Goal: Register for event/course

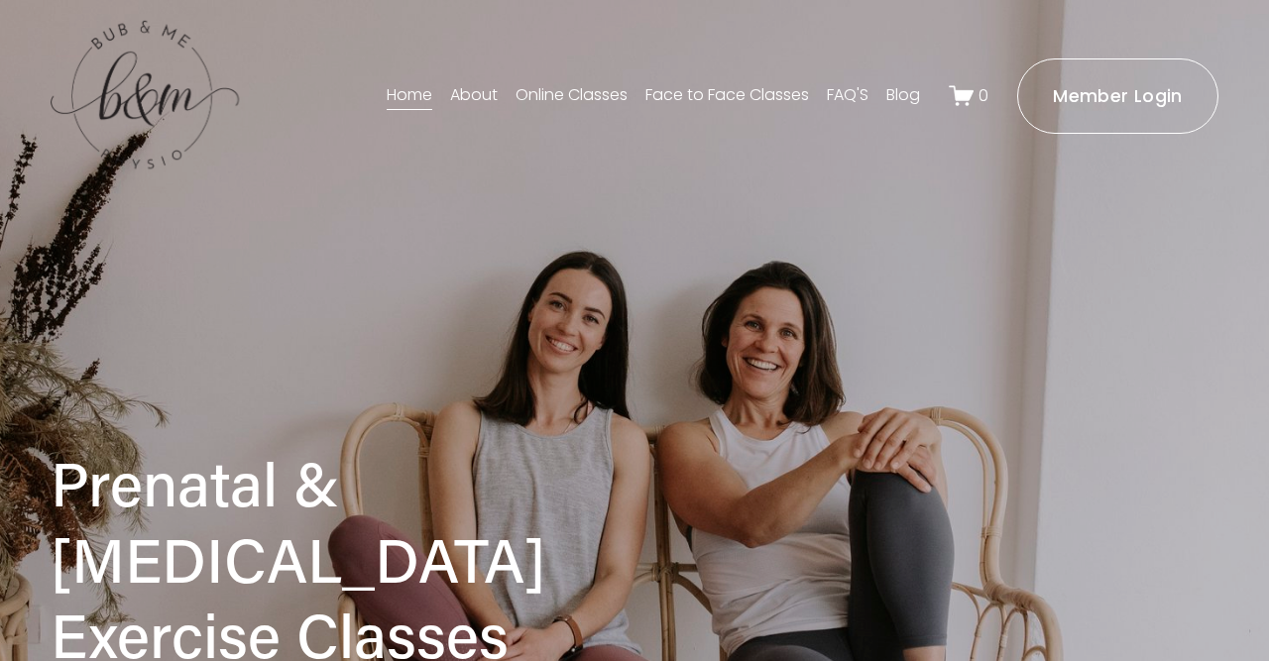
click at [724, 96] on link "Face to Face Classes" at bounding box center [727, 96] width 164 height 32
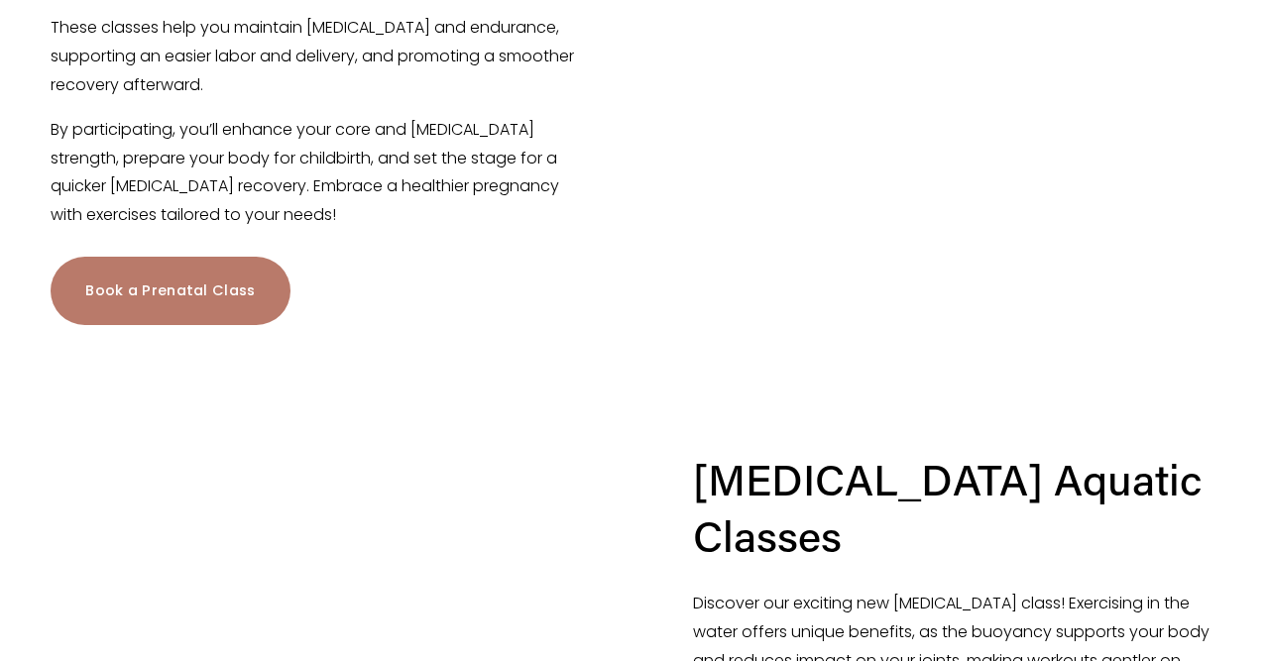
scroll to position [1480, 0]
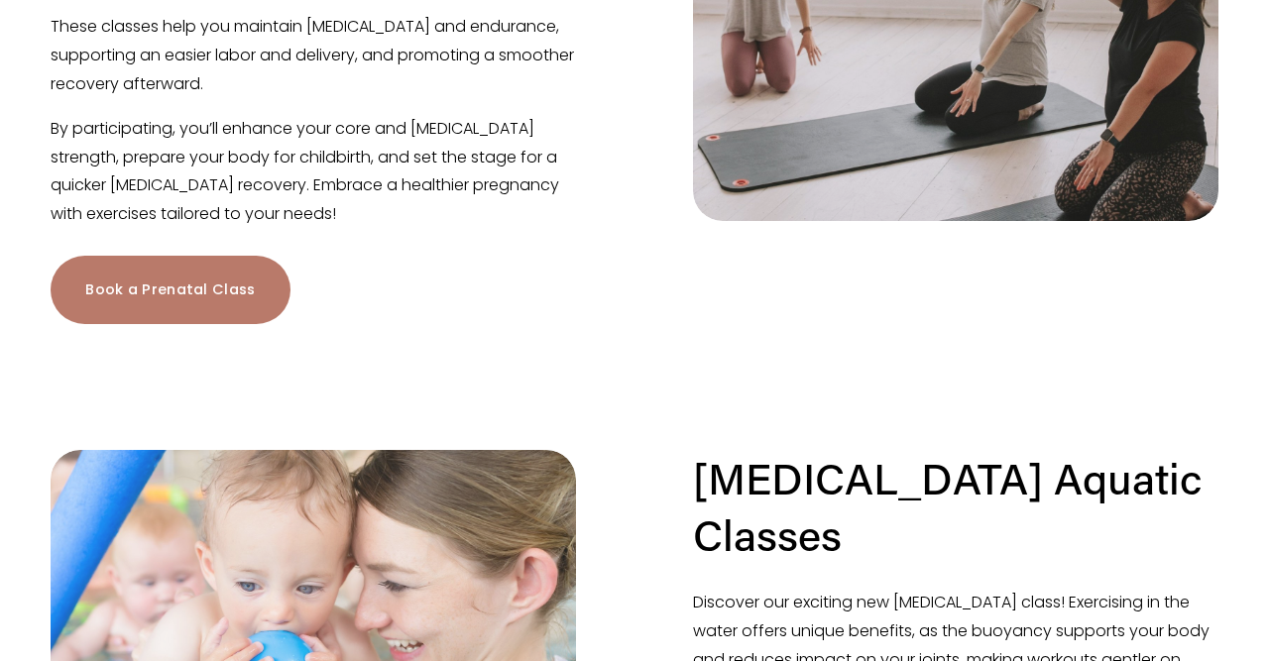
click at [139, 276] on link "Book a Prenatal Class" at bounding box center [170, 290] width 239 height 68
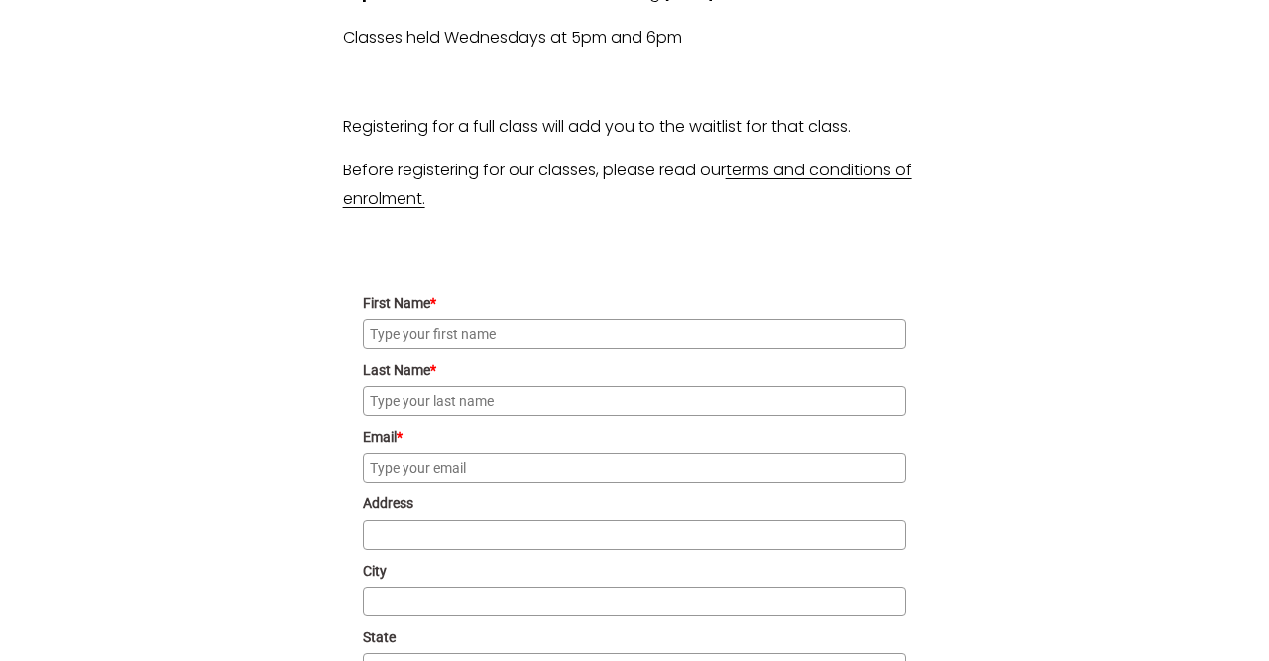
scroll to position [1834, 0]
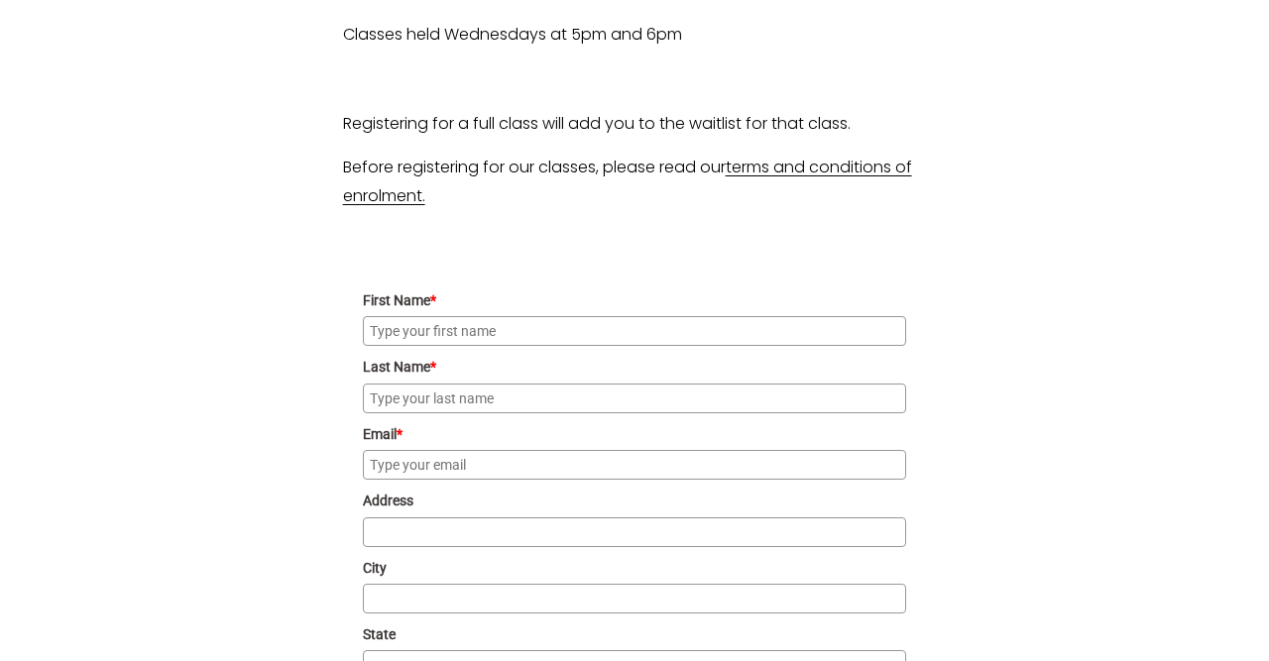
click at [765, 338] on input "First Name *" at bounding box center [635, 331] width 544 height 30
type input "Annie"
type input "Colebatch"
type input "annie_louise@hotmail.com"
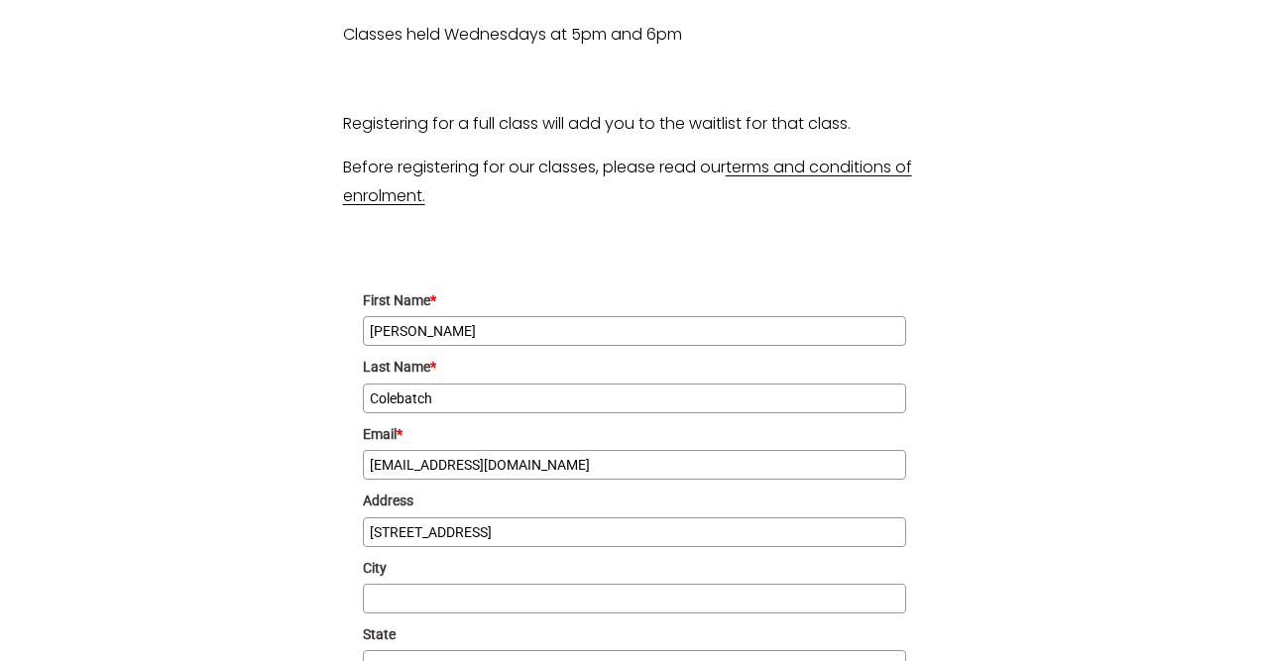
type input "71 Hawdon St"
type input "Dickson"
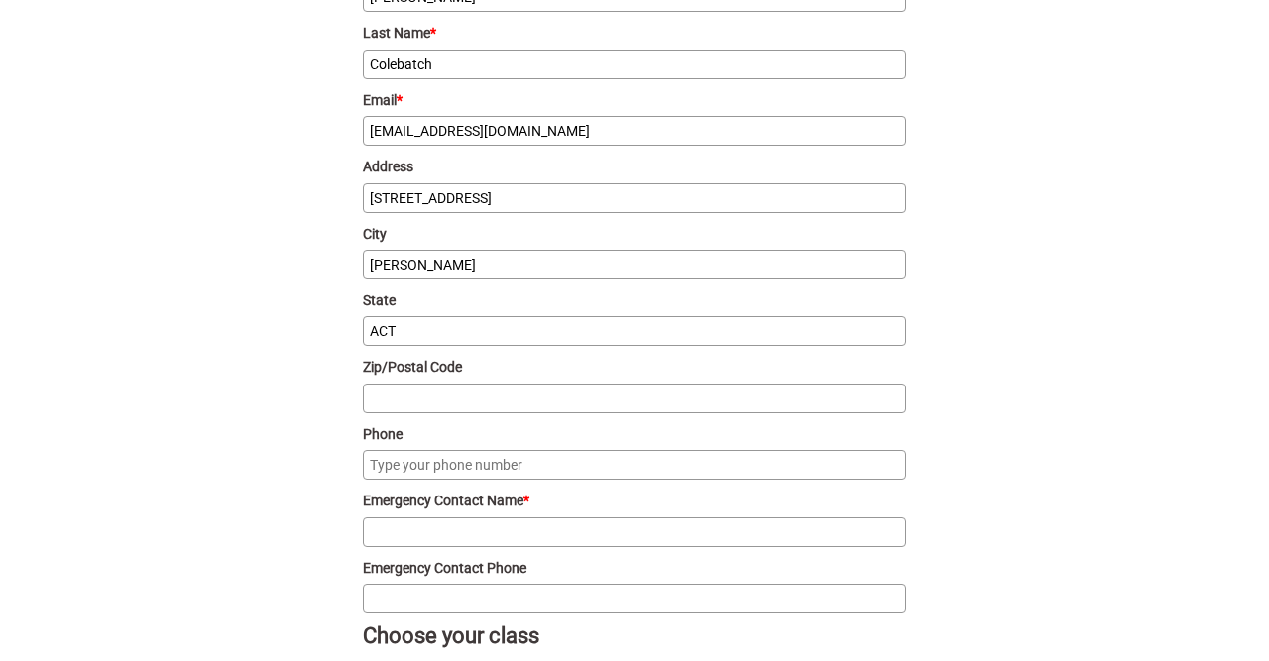
type input "ACT"
type input "2602"
type input "0411415904"
type input "Charlie Morgan"
type input "0491171242"
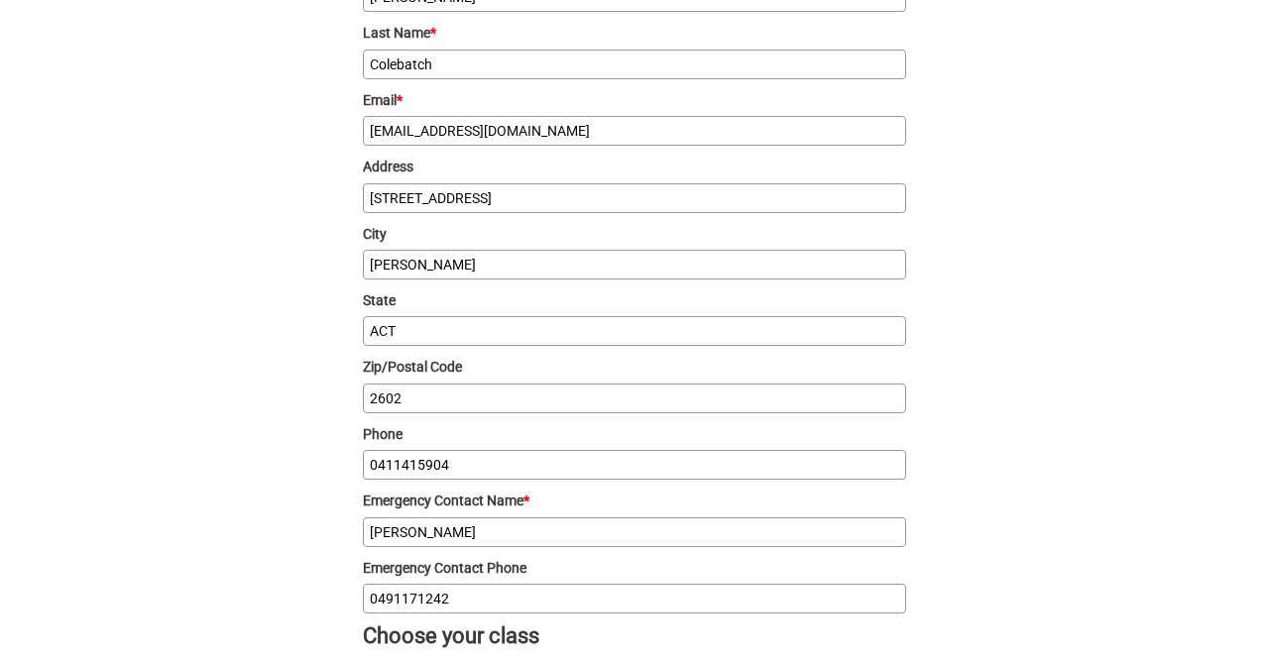
scroll to position [2534, 0]
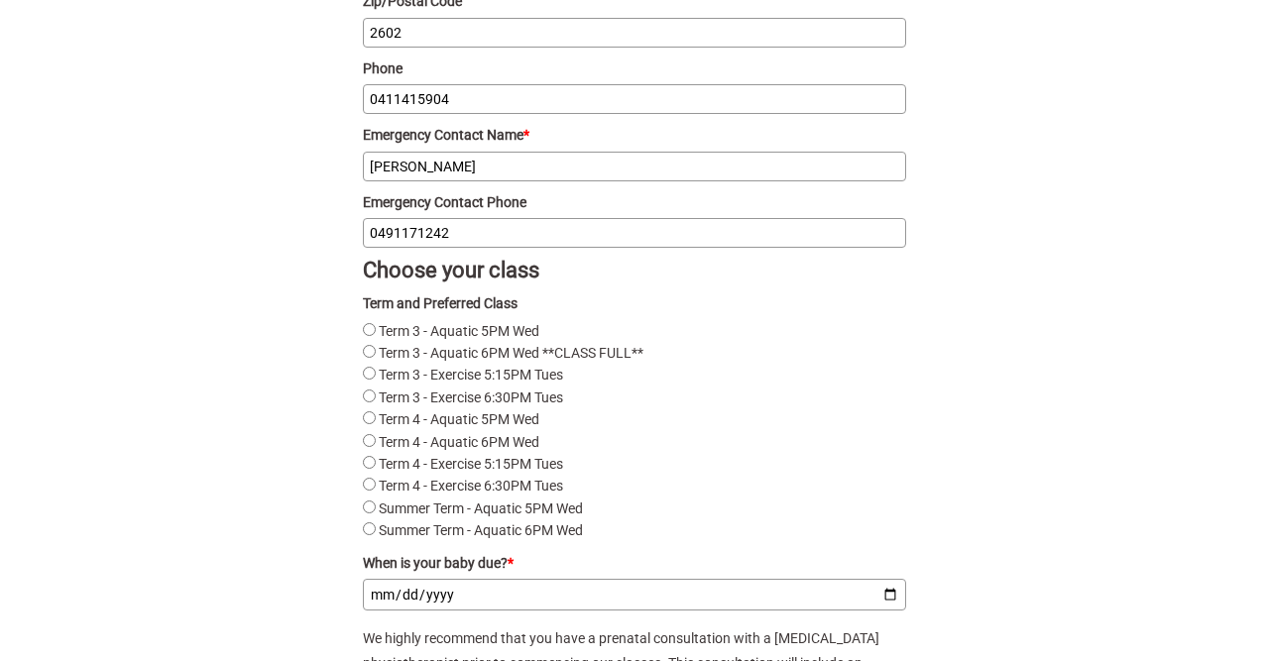
click at [370, 485] on Tues "Term 4 - Exercise 6:30PM Tues" at bounding box center [369, 484] width 13 height 13
radio Tues "true"
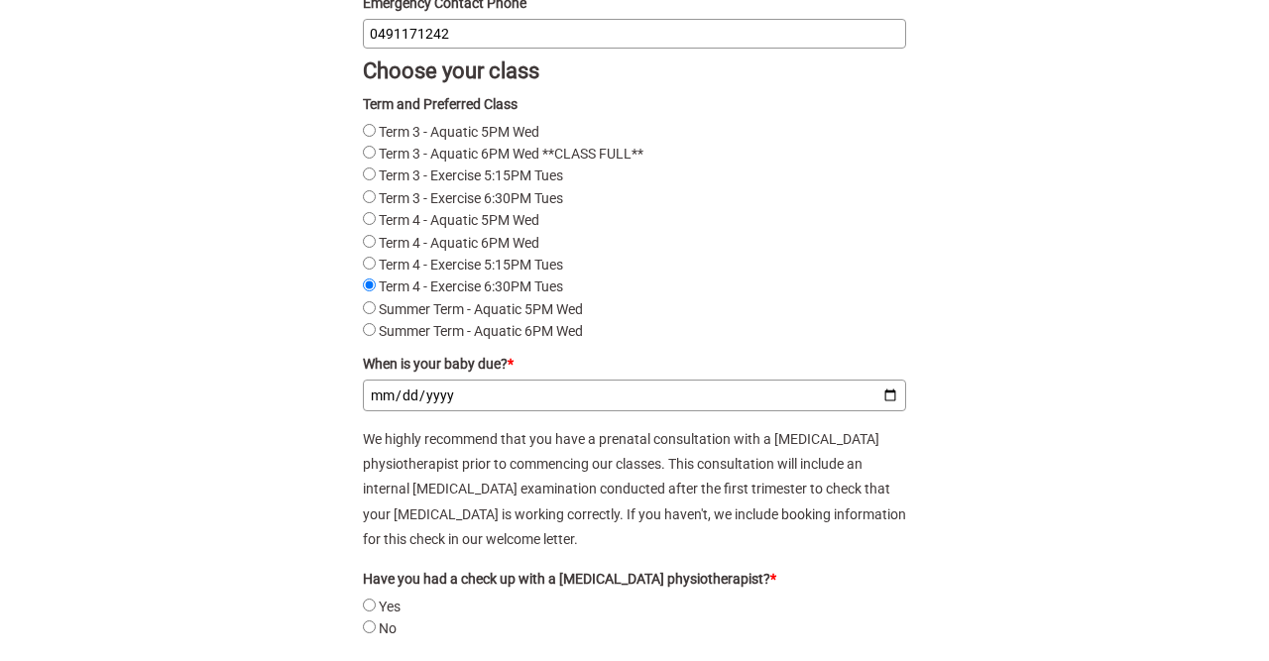
scroll to position [2743, 0]
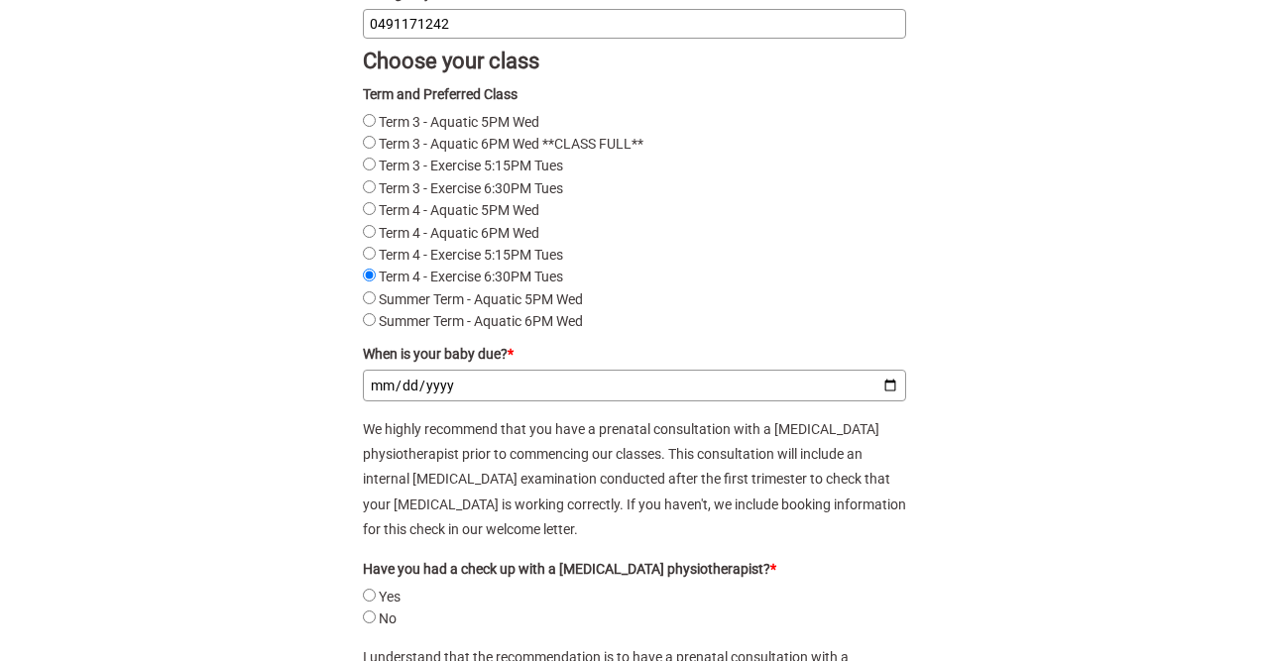
click at [381, 389] on input "When is your baby due? *" at bounding box center [635, 386] width 544 height 32
type input "2026-01-19"
click at [747, 499] on p "We highly recommend that you have a prenatal consultation with a pelvic floor p…" at bounding box center [635, 479] width 544 height 125
click at [372, 592] on input "Yes" at bounding box center [369, 595] width 13 height 13
radio input "true"
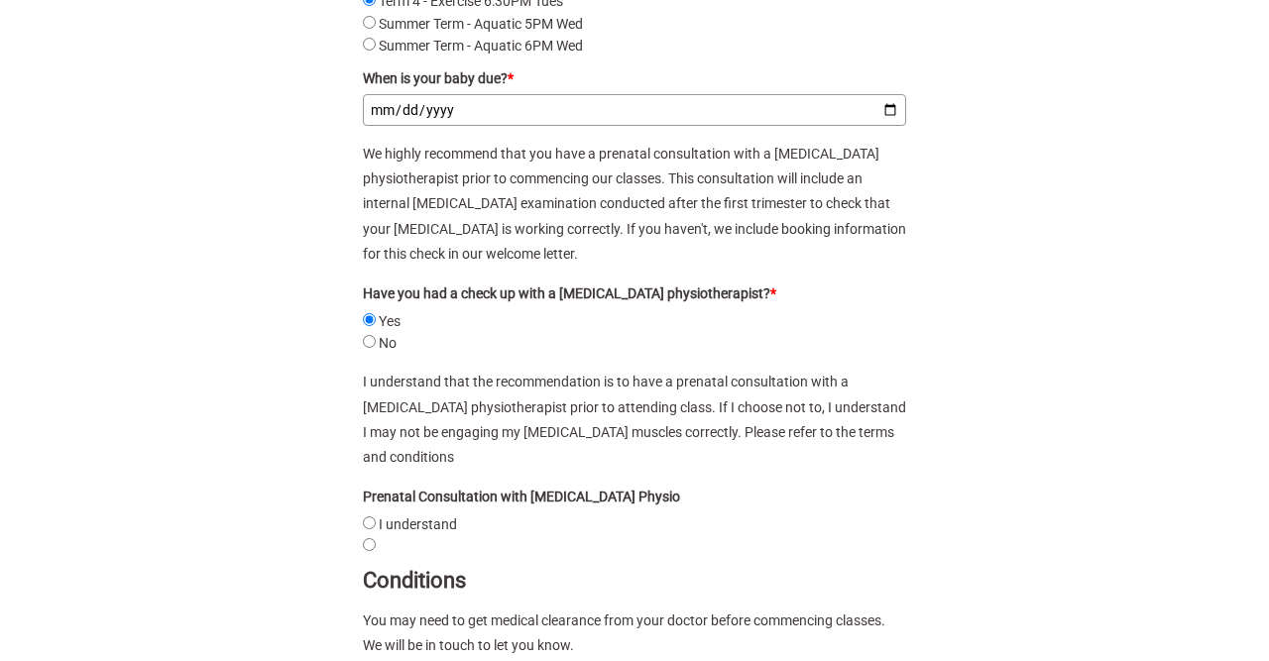
scroll to position [3020, 0]
click at [434, 516] on label "I understand" at bounding box center [418, 524] width 78 height 16
click at [376, 516] on understand "I understand" at bounding box center [369, 522] width 13 height 13
radio understand "true"
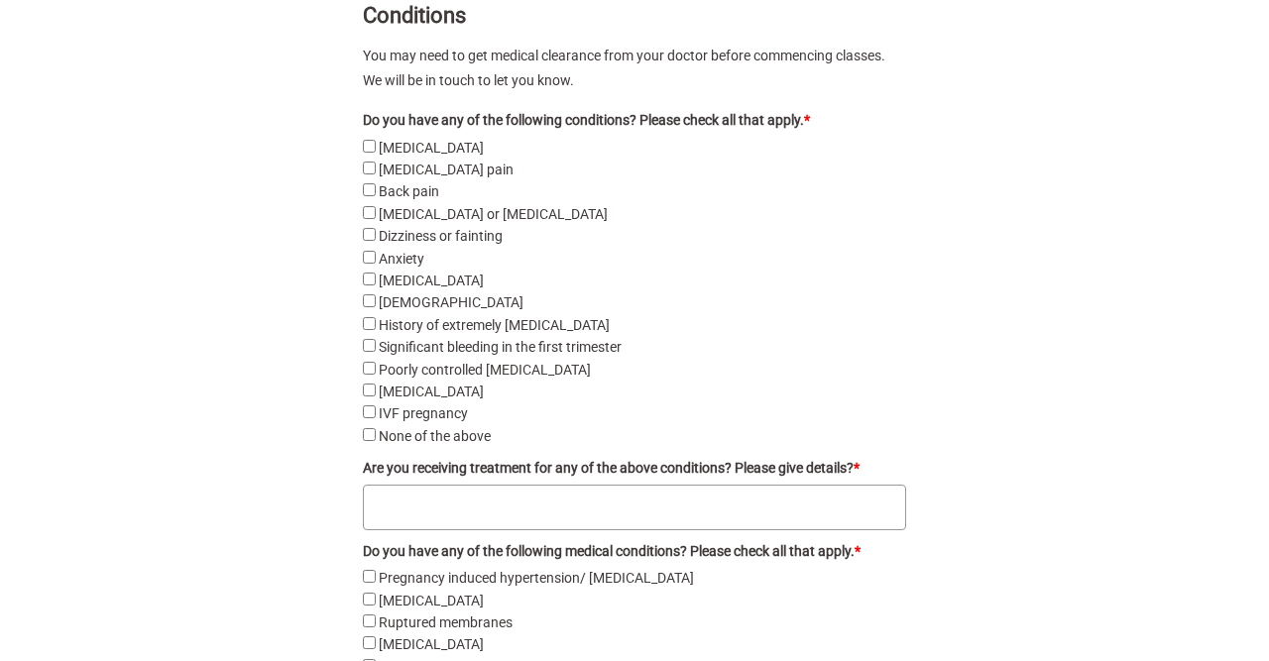
scroll to position [3588, 0]
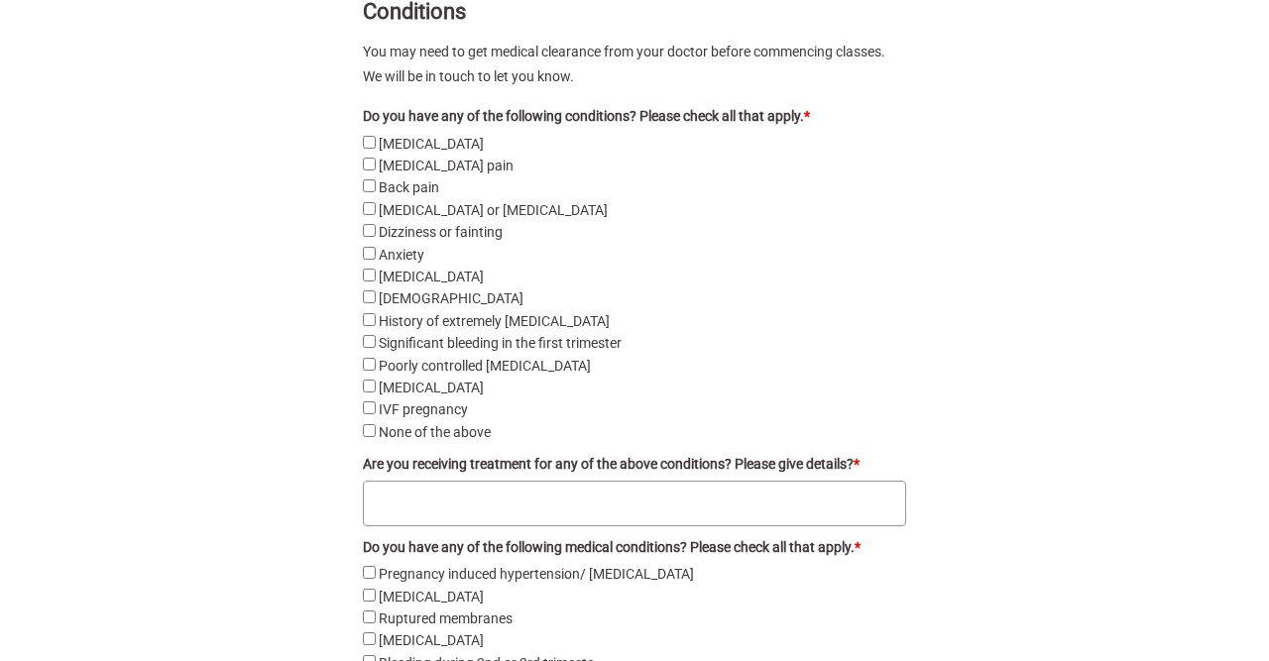
click at [475, 424] on label "None of the above" at bounding box center [435, 432] width 112 height 16
click at [376, 424] on above "None of the above" at bounding box center [369, 430] width 13 height 13
checkbox above "true"
click at [752, 487] on textarea "Are you receiving treatment for any of the above conditions? Please give detail…" at bounding box center [635, 504] width 544 height 46
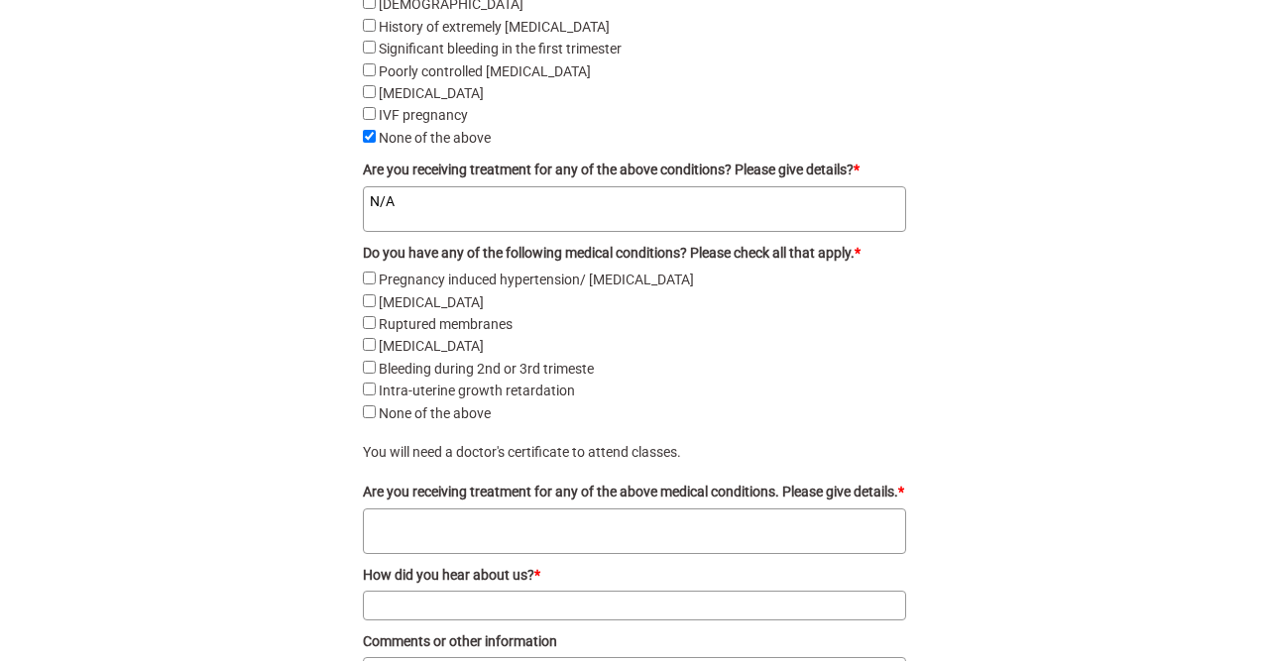
scroll to position [3884, 0]
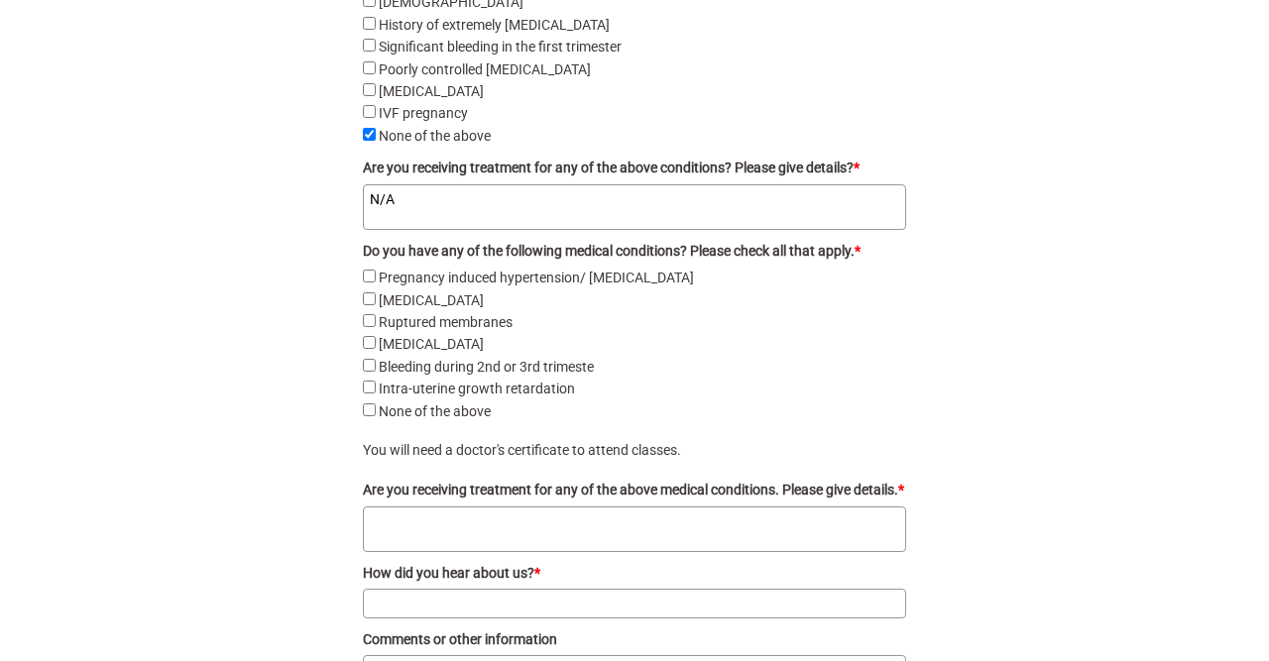
type textarea "N/A"
click at [370, 403] on above "None of the above" at bounding box center [369, 409] width 13 height 13
checkbox above "true"
click at [489, 541] on textarea "Are you receiving treatment for any of the above medical conditions. Please giv…" at bounding box center [635, 530] width 544 height 46
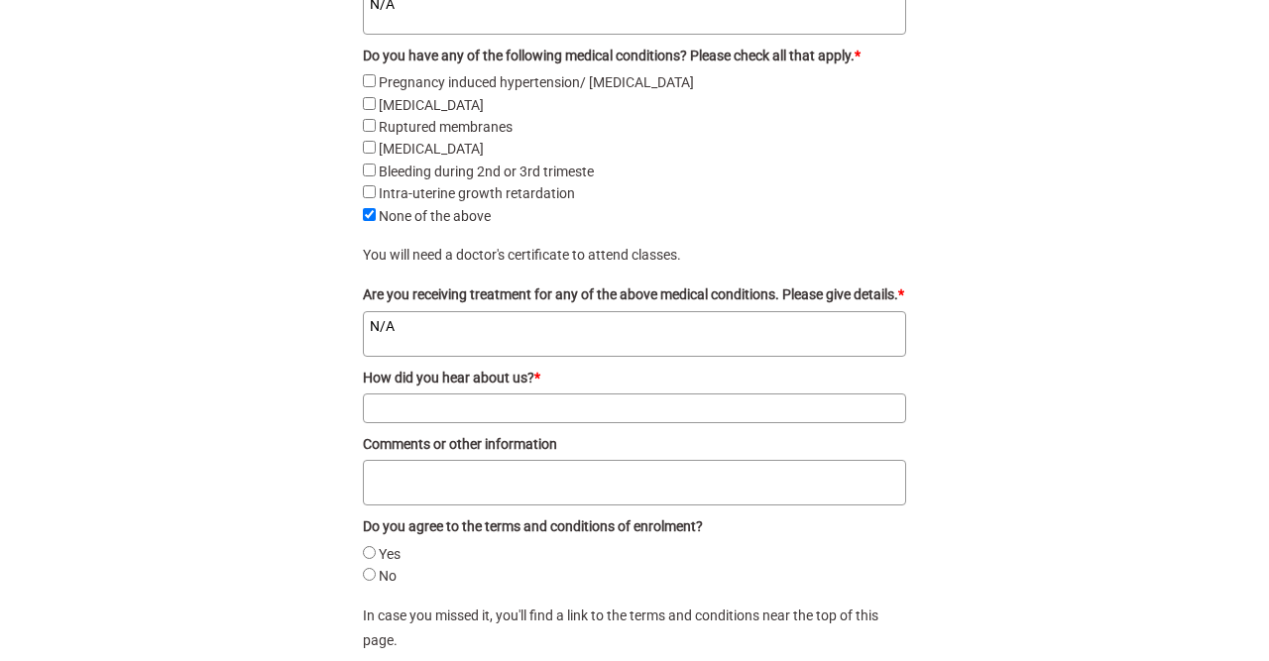
scroll to position [4081, 0]
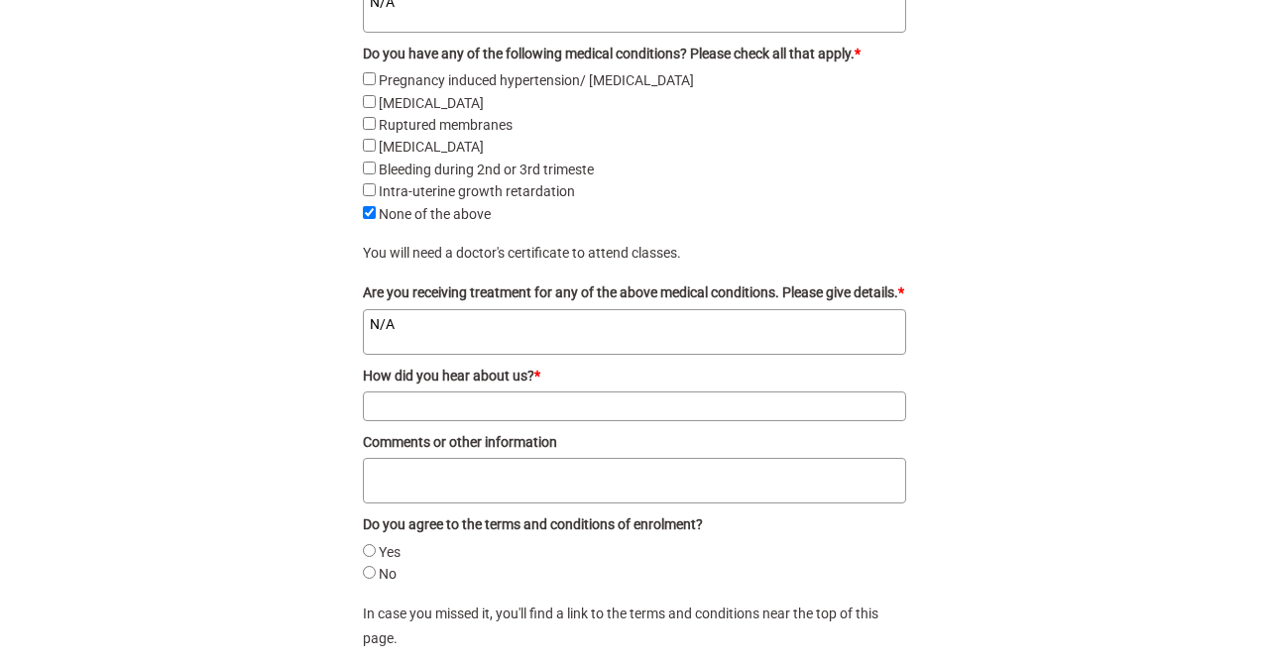
type textarea "N/A"
click at [495, 402] on input "How did you hear about us? *" at bounding box center [635, 407] width 544 height 30
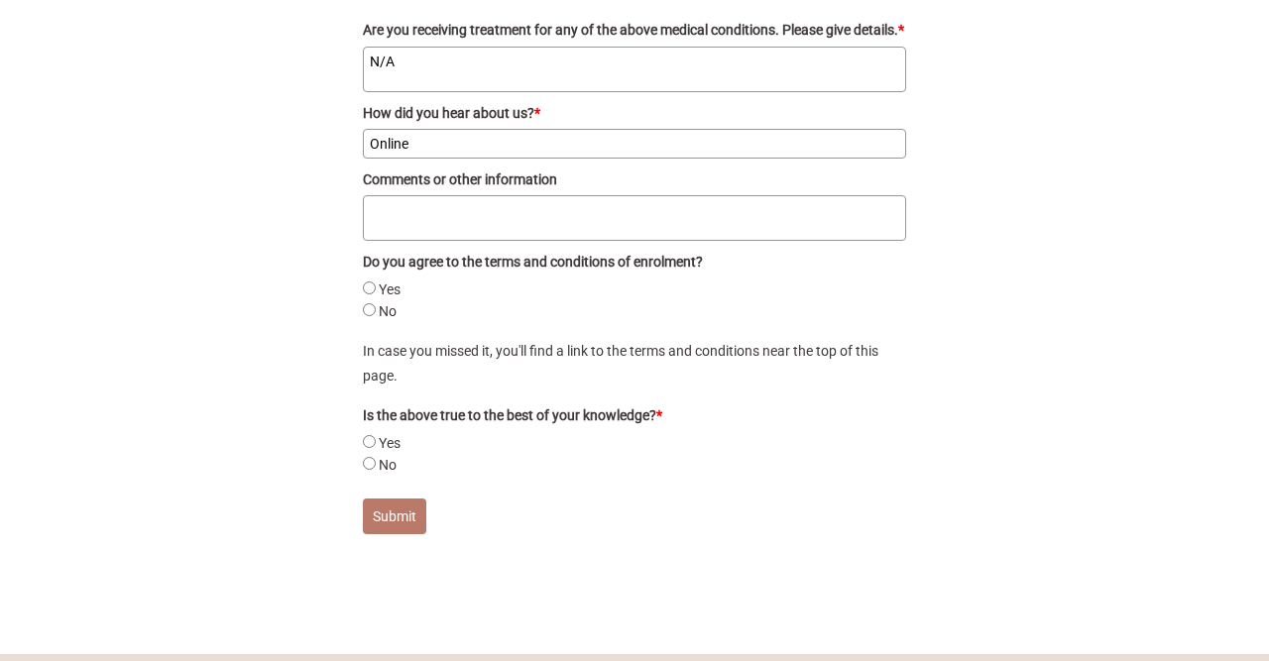
scroll to position [4343, 0]
type input "Online"
click at [367, 291] on input "Yes" at bounding box center [369, 289] width 13 height 13
radio input "true"
click at [374, 444] on input "Yes" at bounding box center [369, 442] width 13 height 13
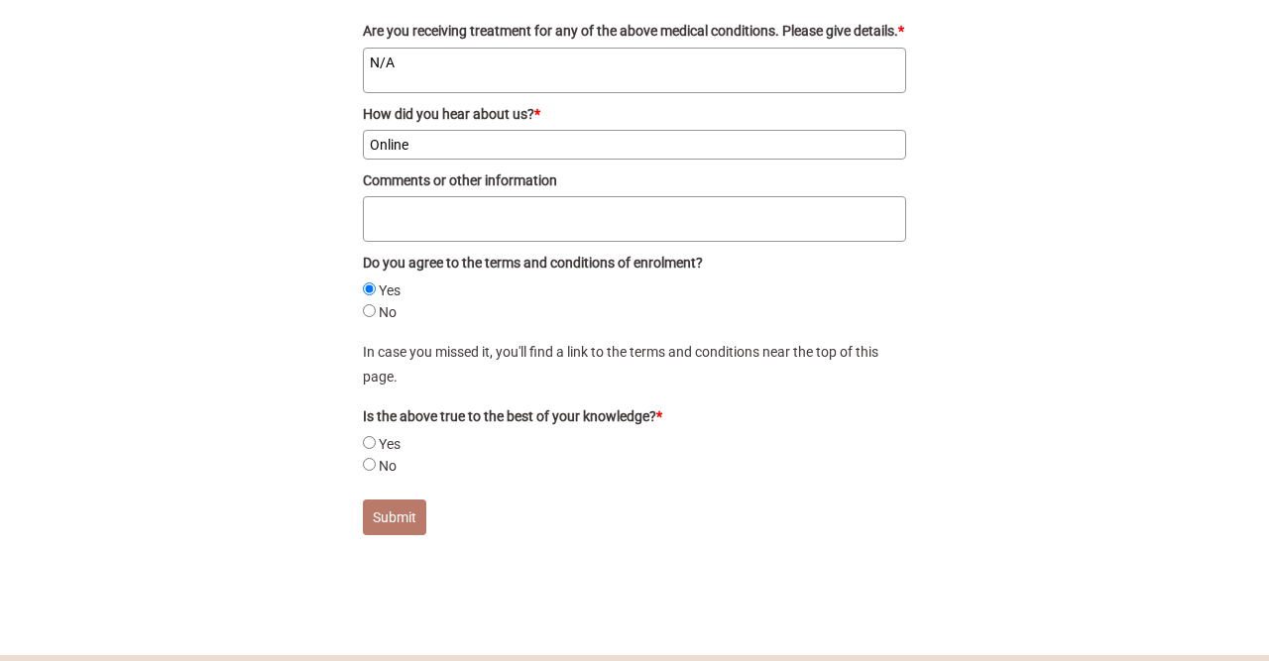
radio input "true"
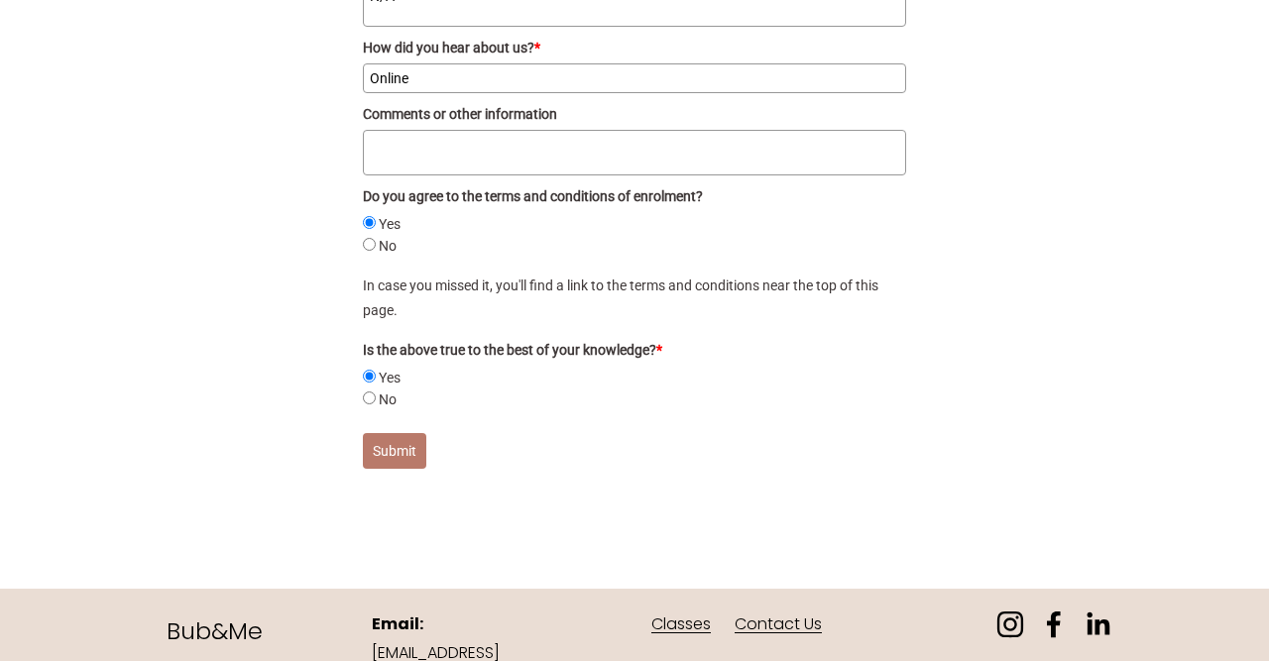
scroll to position [4411, 0]
click at [407, 457] on button "Submit" at bounding box center [394, 450] width 63 height 36
radio input "true"
checkbox pain "false"
checkbox pre-eclampsia "false"
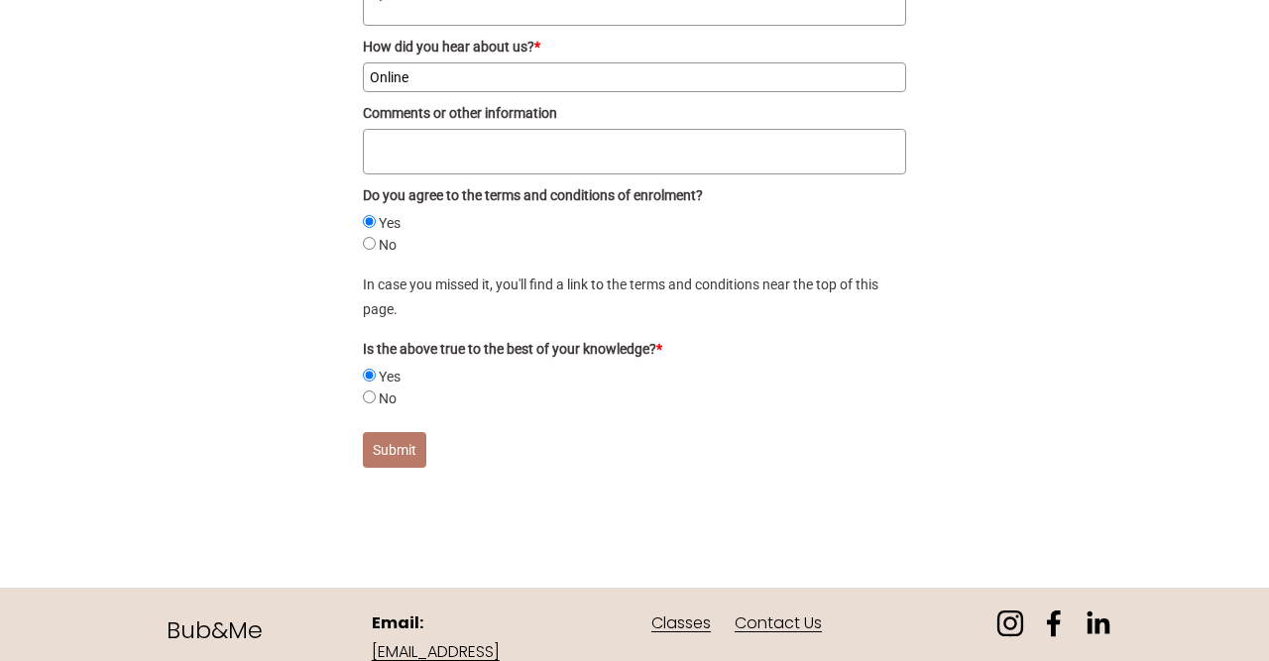
radio input "true"
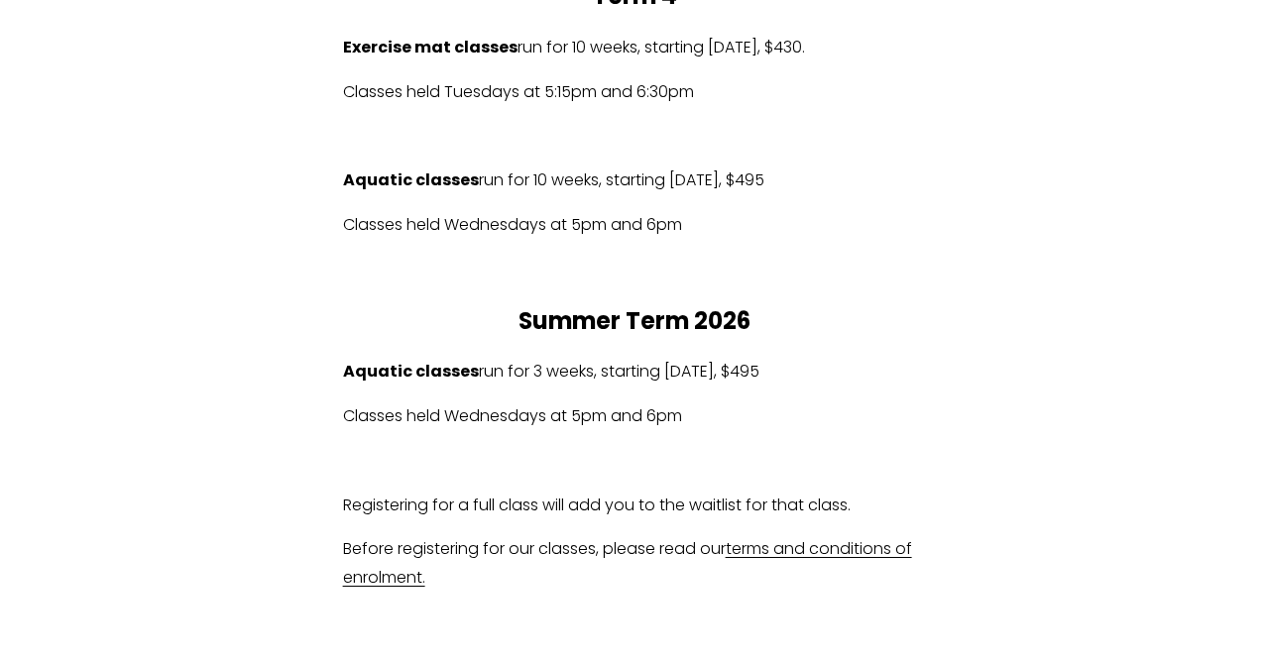
scroll to position [1180, 0]
